Goal: Information Seeking & Learning: Learn about a topic

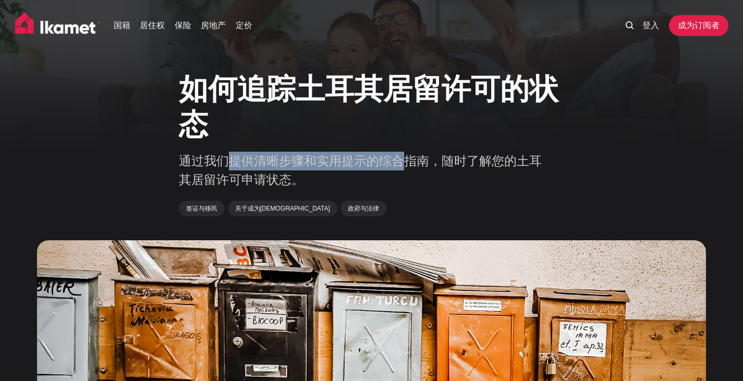
drag, startPoint x: 228, startPoint y: 166, endPoint x: 410, endPoint y: 166, distance: 181.4
click at [410, 166] on font "通过我们提供清晰步骤和实用提示的综合指南，随时了解您的土耳其居留许可申请状态。" at bounding box center [360, 170] width 363 height 33
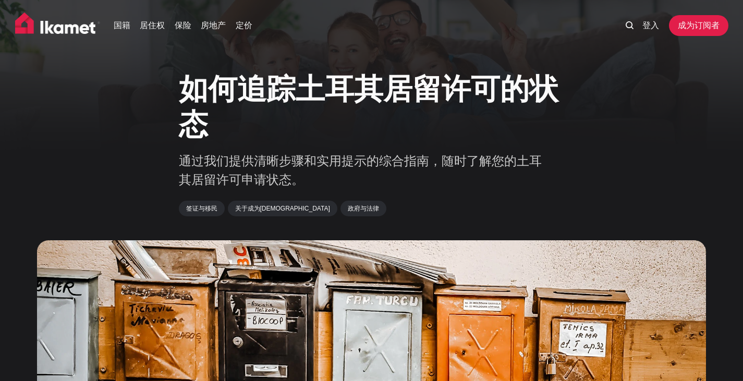
click at [48, 26] on img at bounding box center [57, 26] width 85 height 26
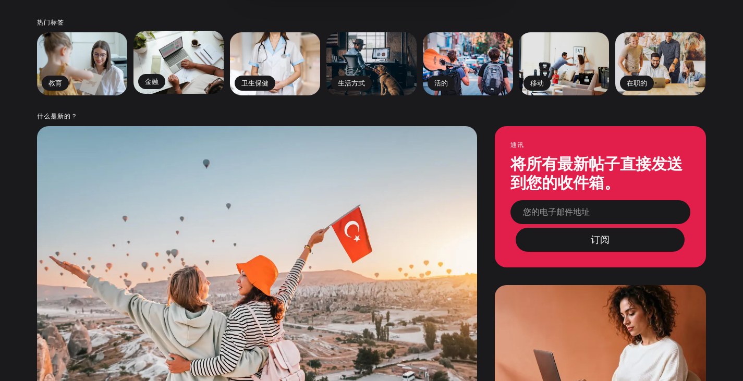
scroll to position [180, 0]
